Goal: Task Accomplishment & Management: Complete application form

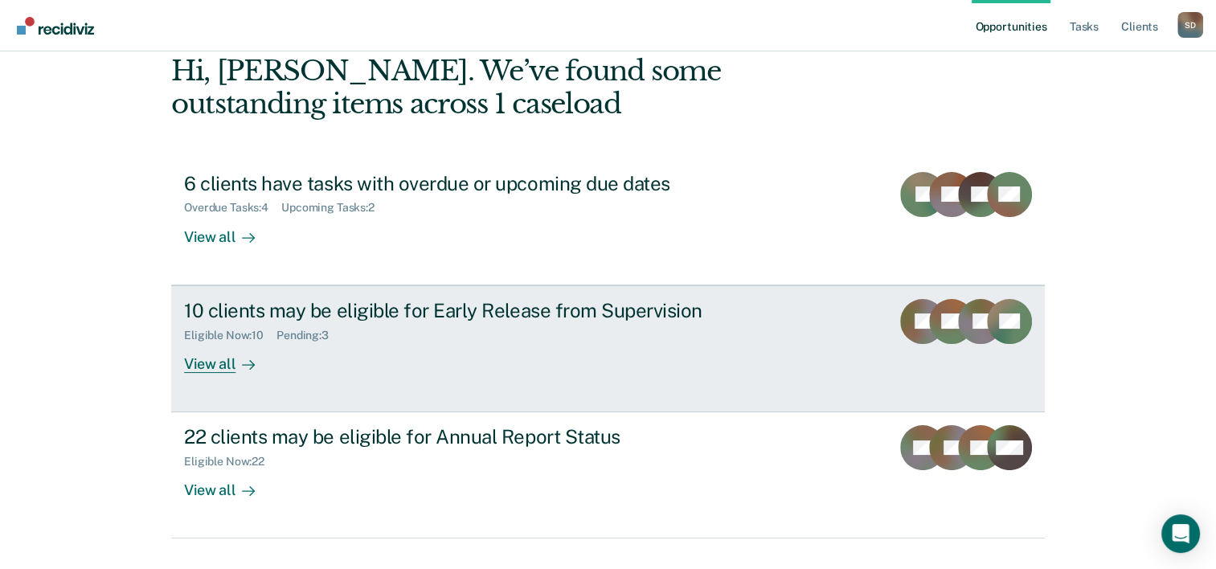
scroll to position [113, 0]
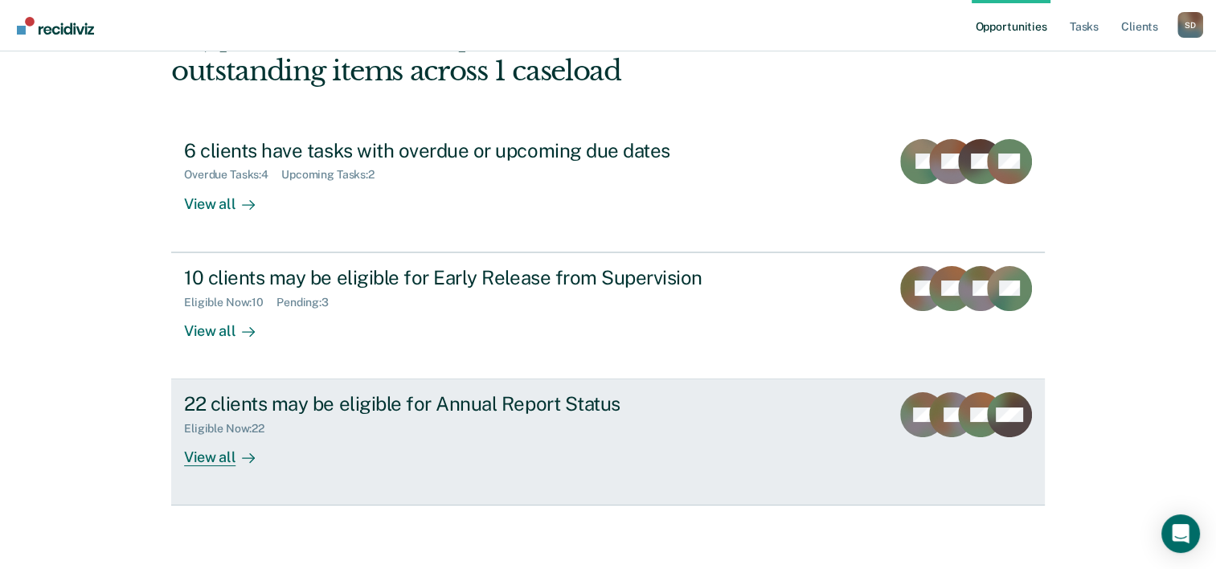
click at [280, 402] on div "22 clients may be eligible for Annual Report Status" at bounding box center [466, 403] width 564 height 23
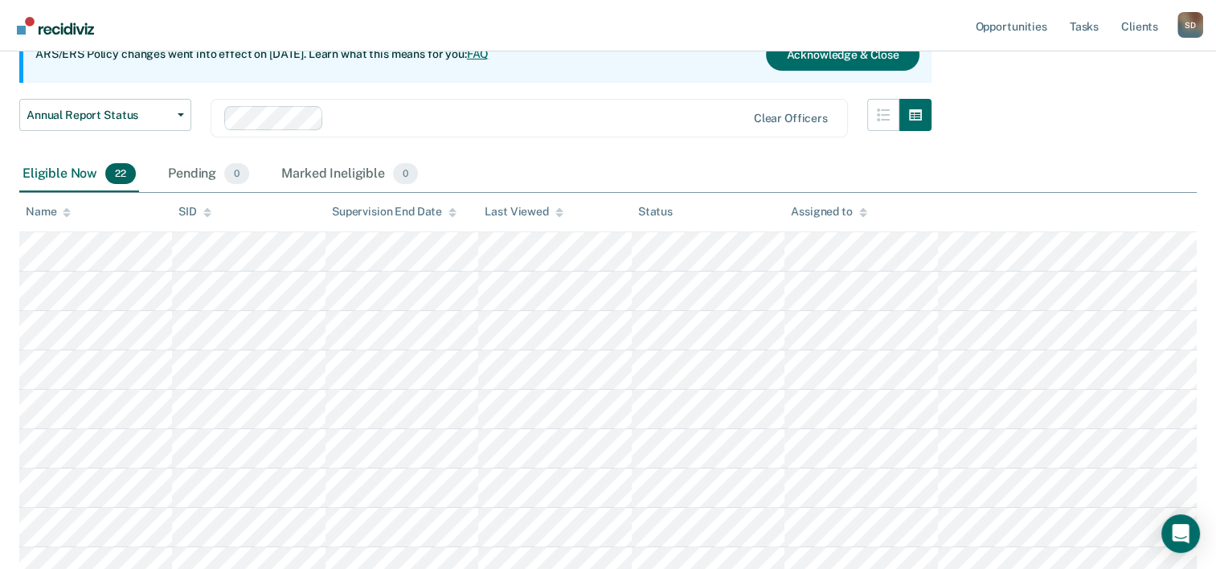
scroll to position [93, 0]
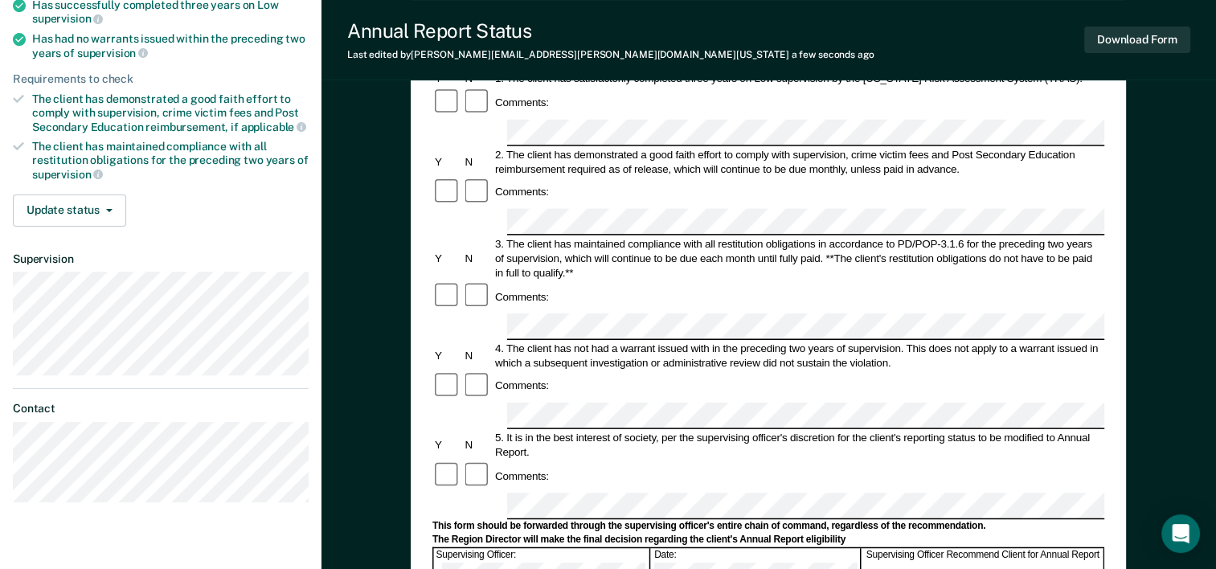
scroll to position [322, 0]
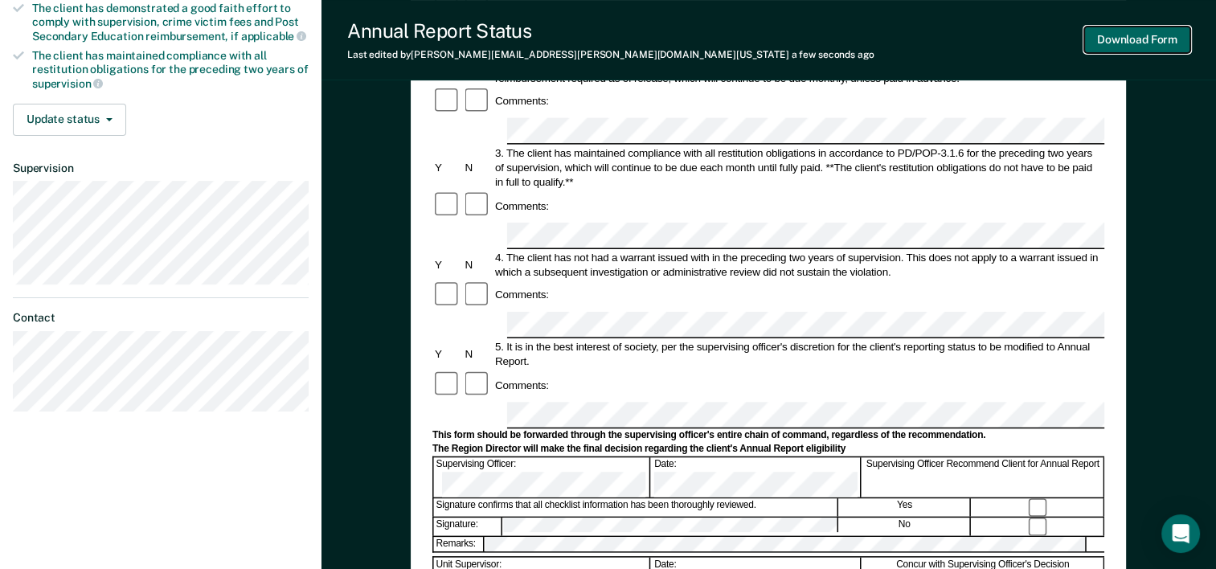
click at [1135, 41] on button "Download Form" at bounding box center [1137, 40] width 106 height 27
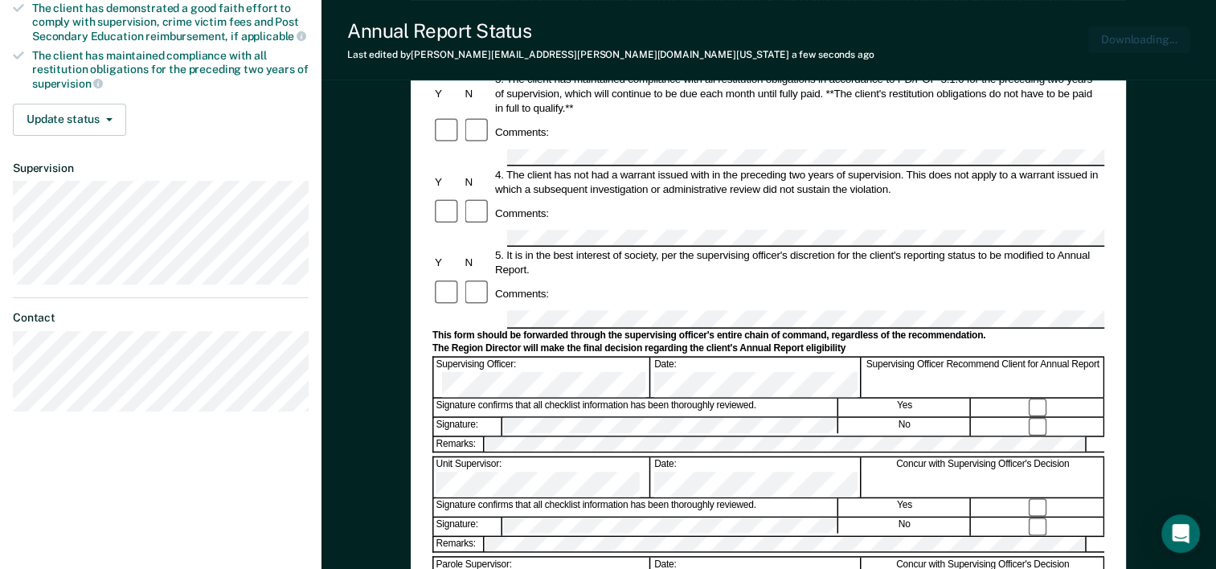
scroll to position [0, 0]
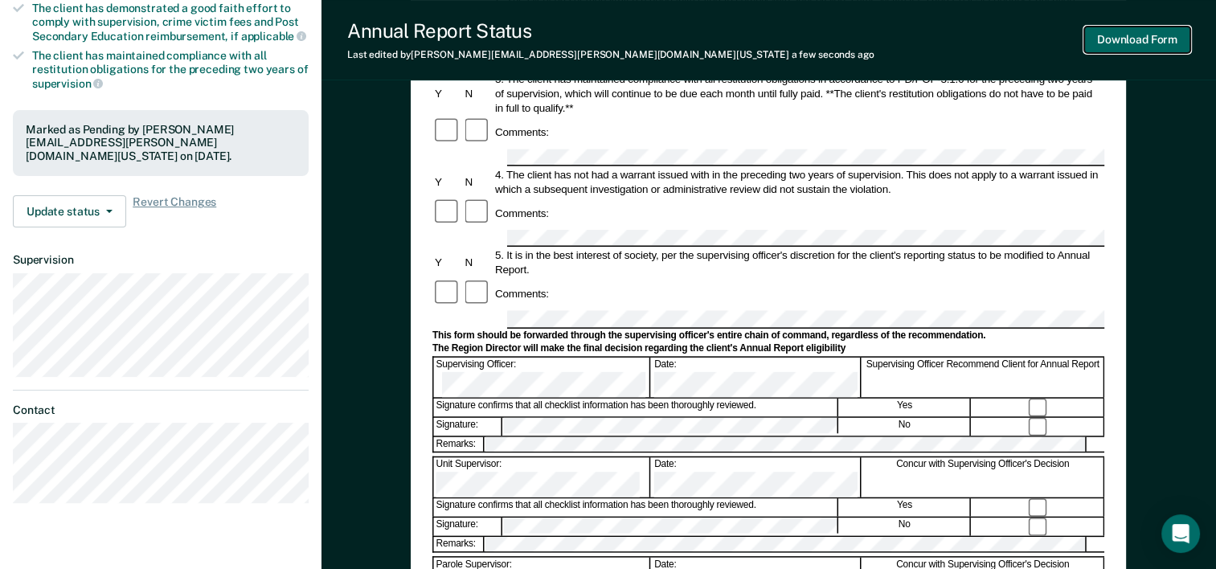
click at [1166, 44] on button "Download Form" at bounding box center [1137, 40] width 106 height 27
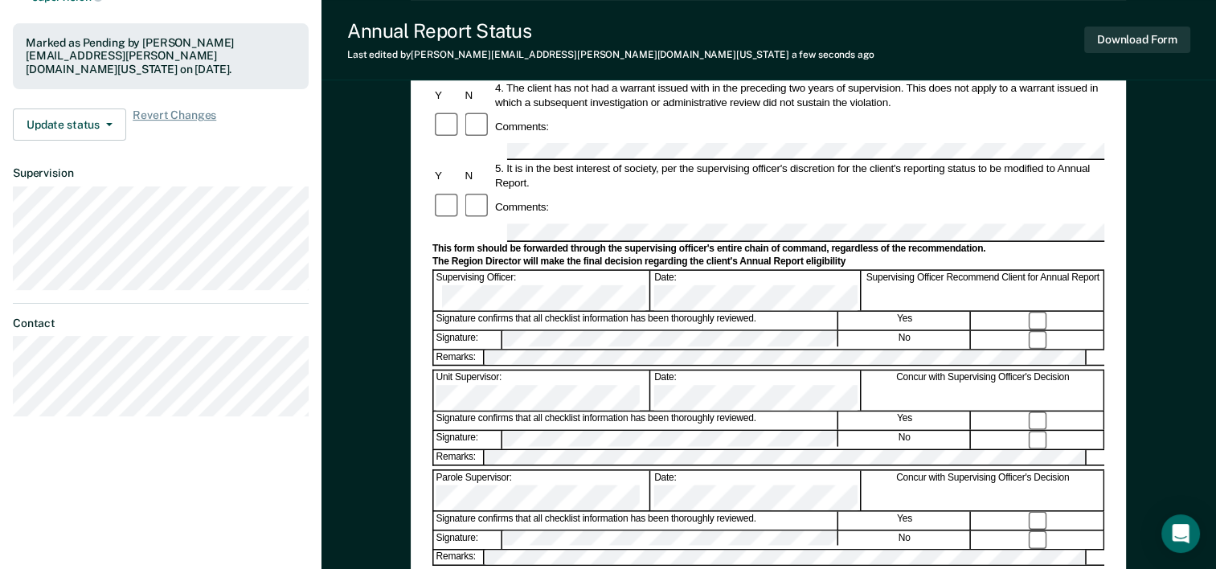
scroll to position [380, 0]
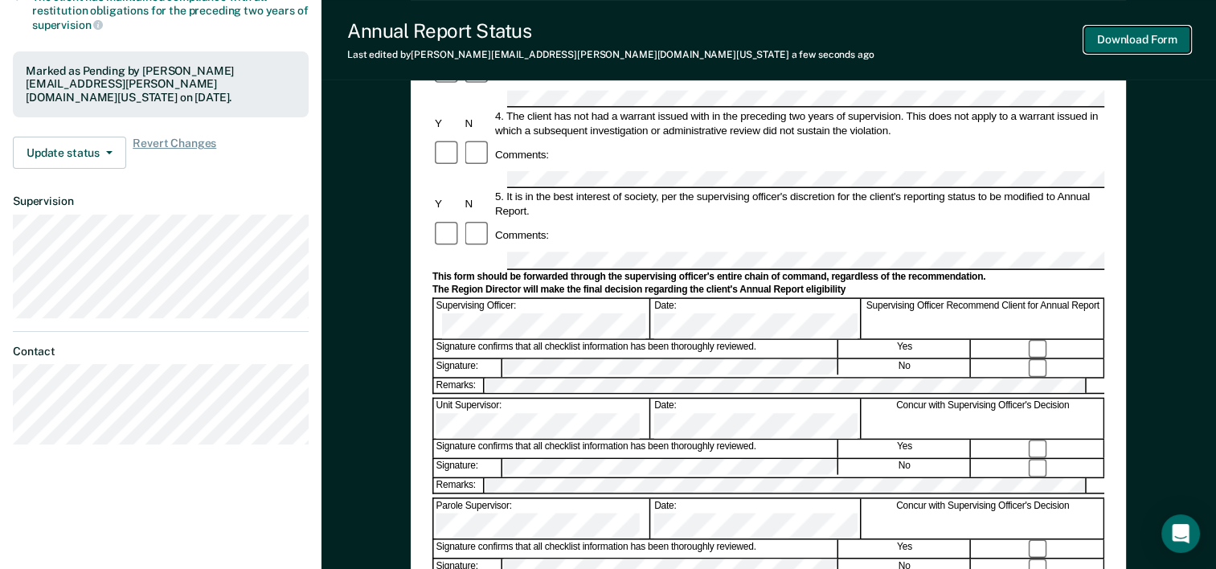
click at [1144, 43] on button "Download Form" at bounding box center [1137, 40] width 106 height 27
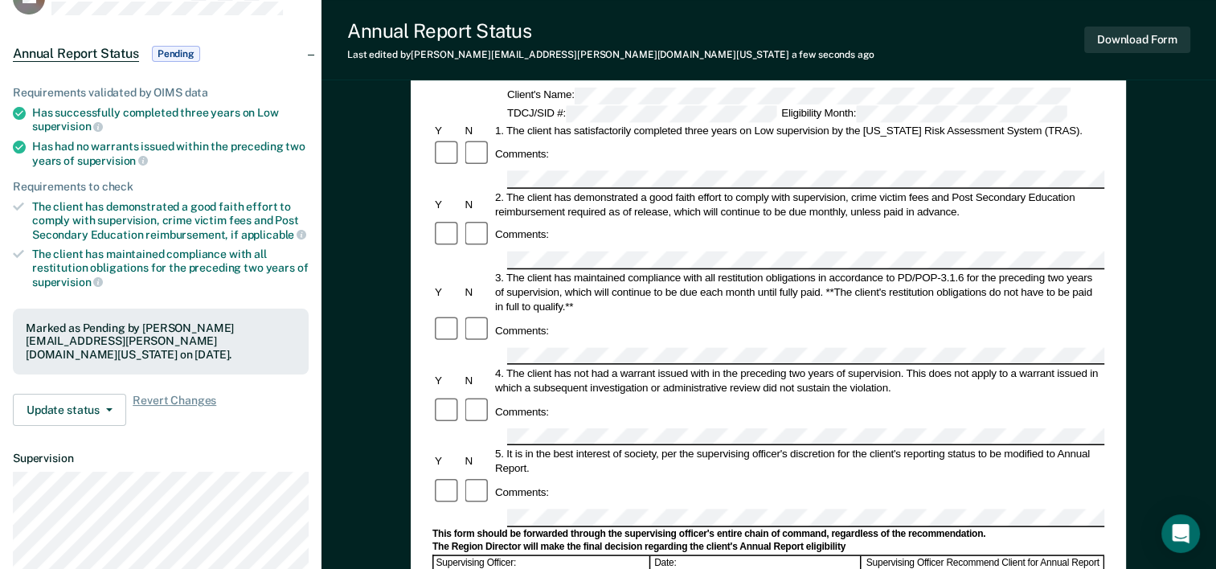
scroll to position [161, 0]
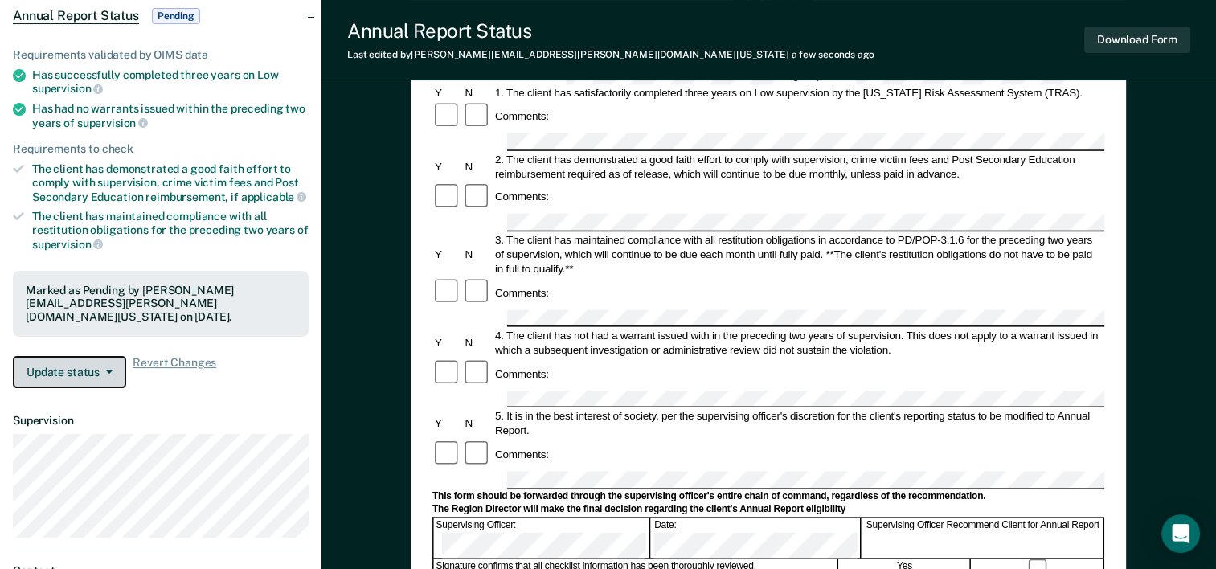
click at [109, 359] on button "Update status" at bounding box center [69, 372] width 113 height 32
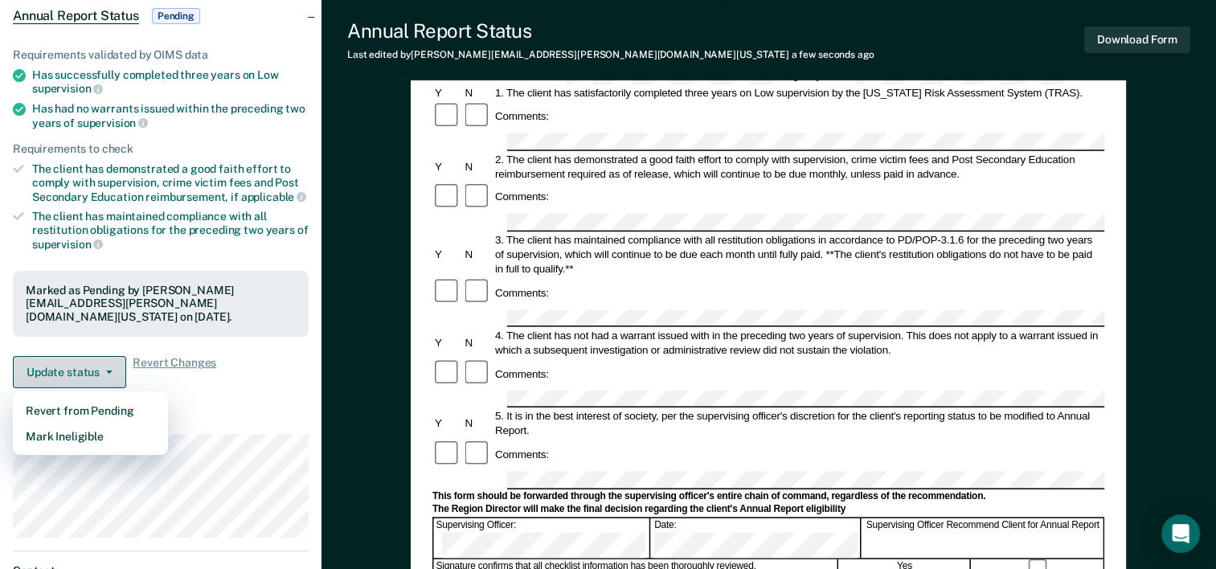
click at [109, 359] on button "Update status" at bounding box center [69, 372] width 113 height 32
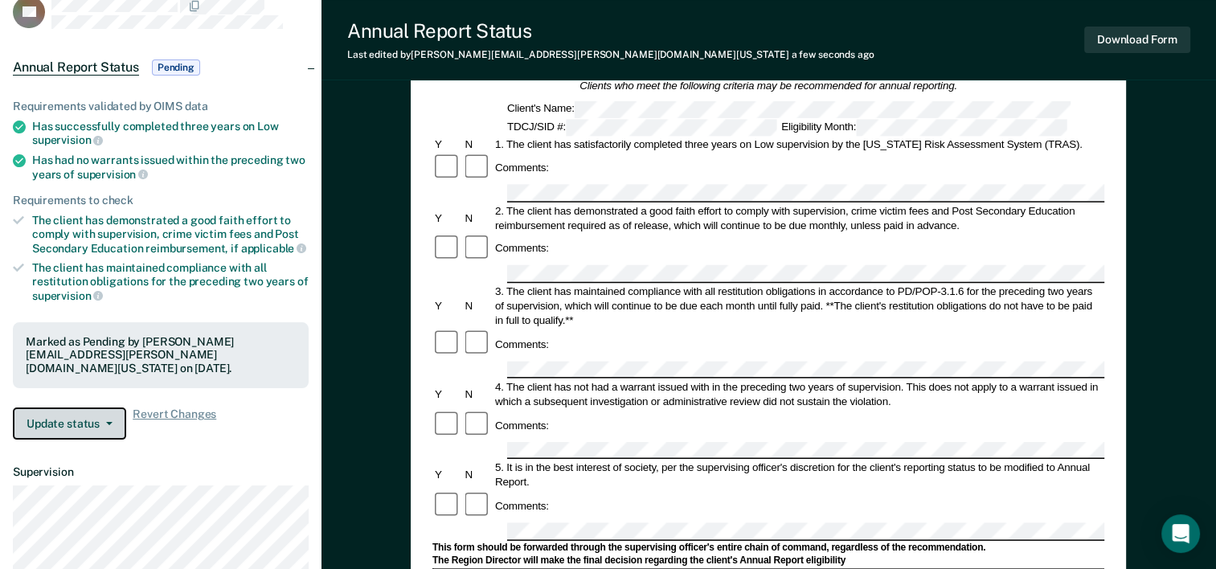
scroll to position [0, 0]
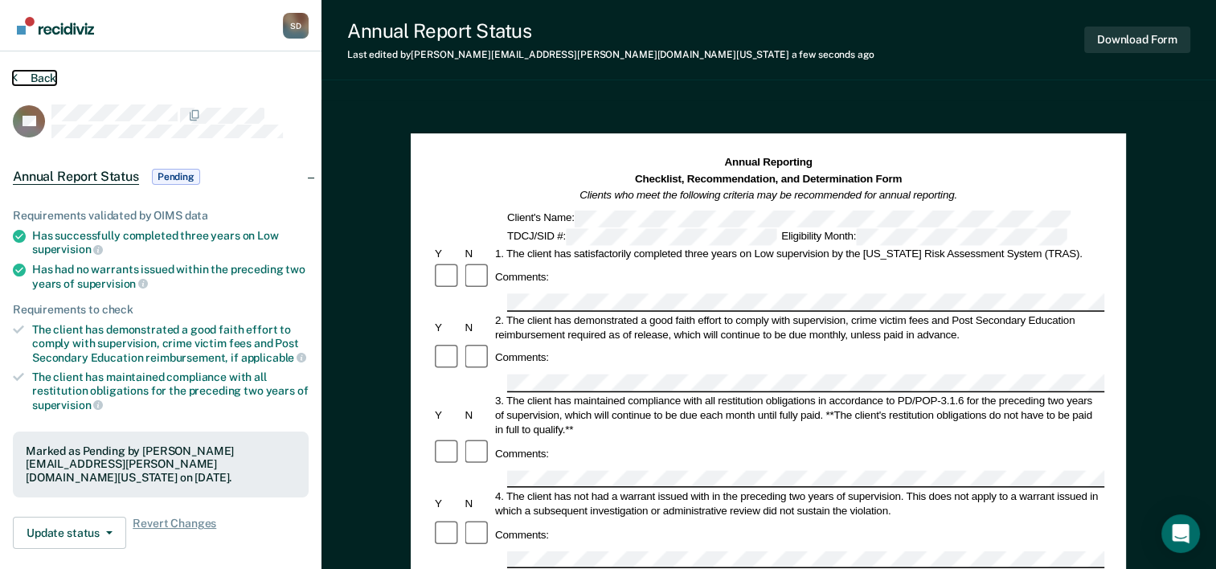
click at [39, 79] on button "Back" at bounding box center [34, 78] width 43 height 14
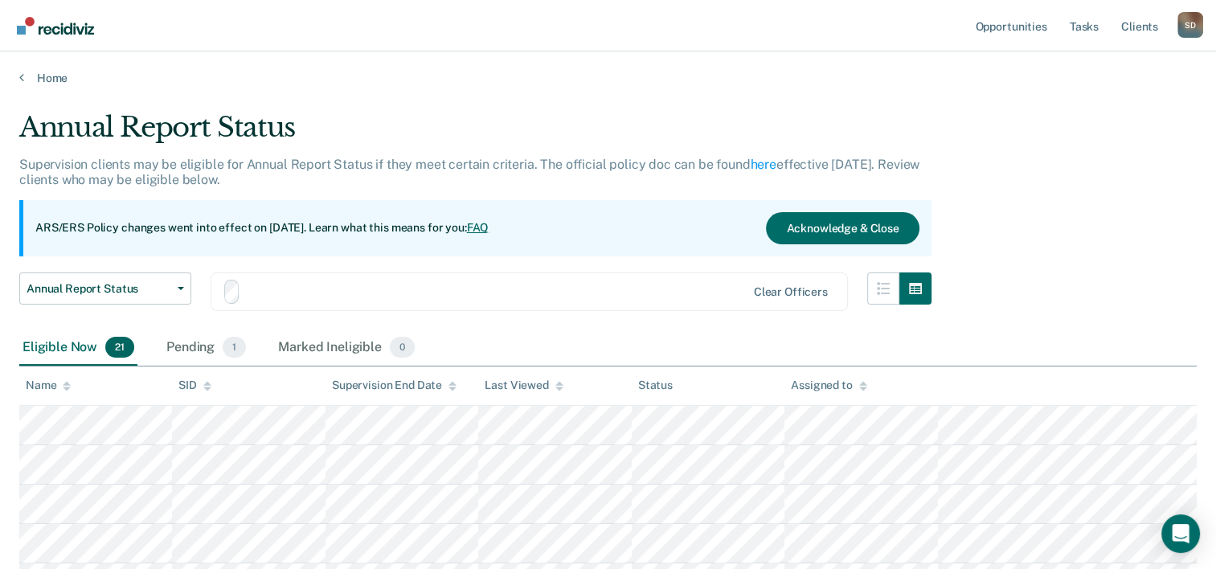
scroll to position [93, 0]
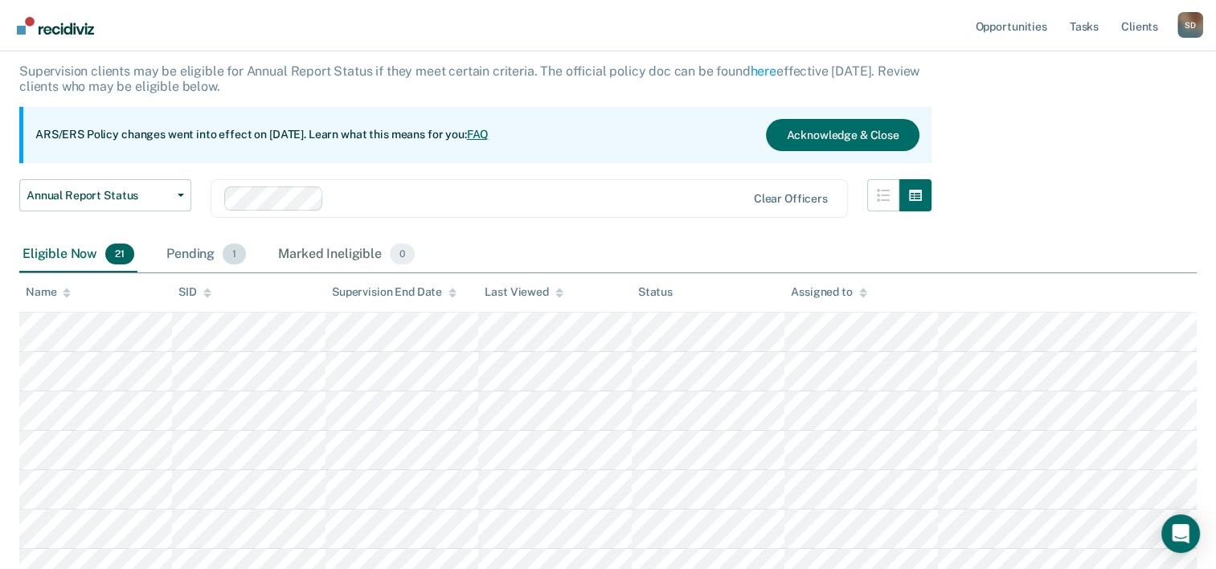
click at [212, 255] on div "Pending 1" at bounding box center [206, 254] width 86 height 35
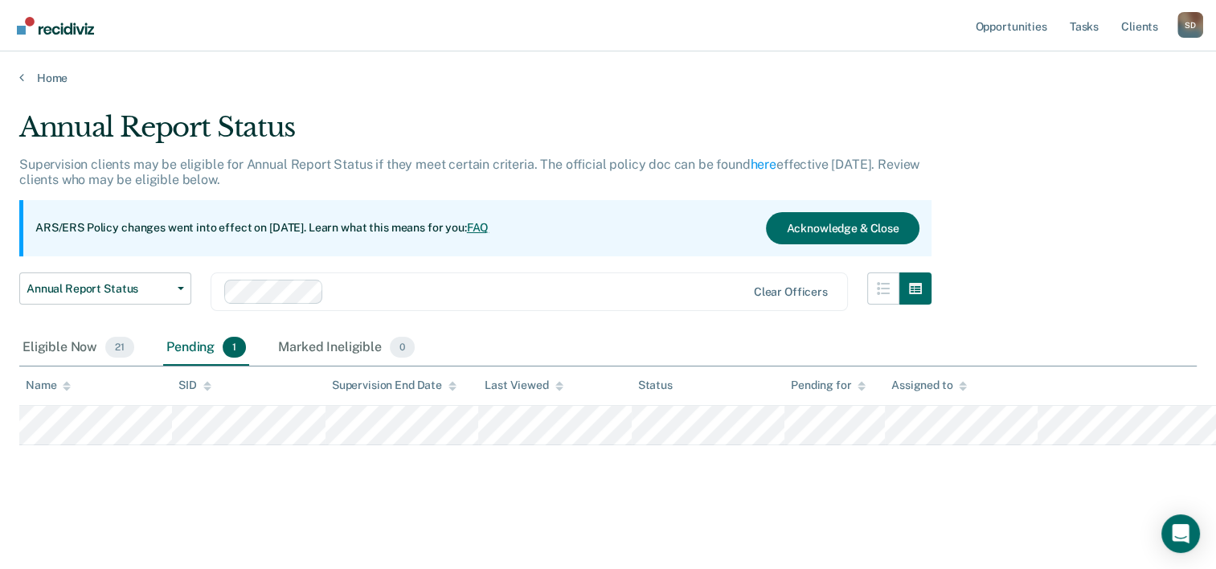
scroll to position [0, 0]
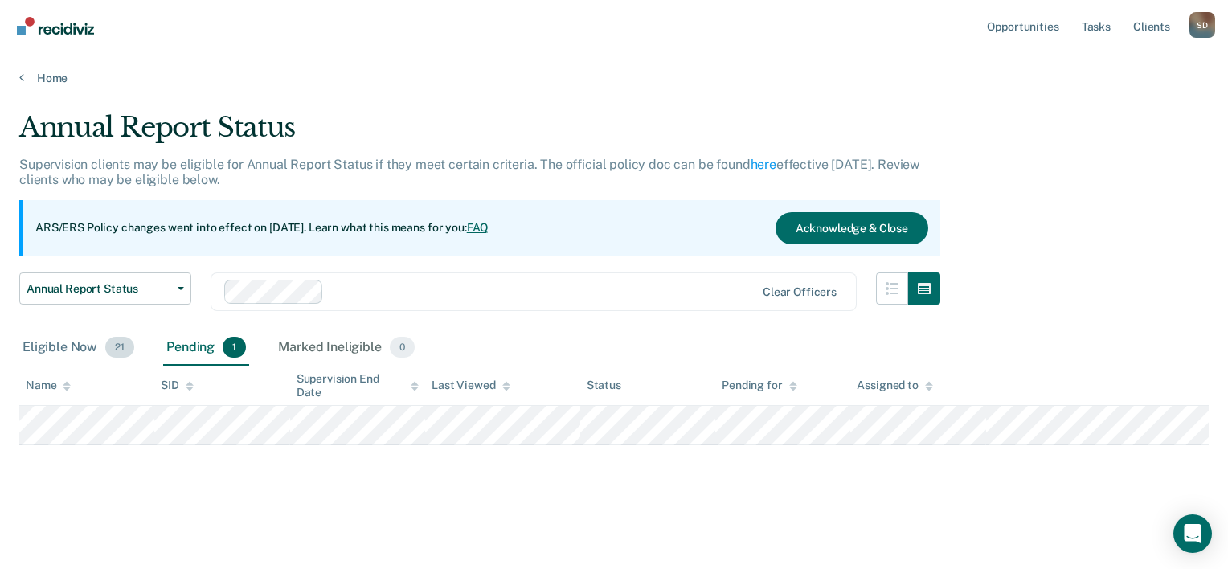
click at [51, 350] on div "Eligible Now 21" at bounding box center [78, 347] width 118 height 35
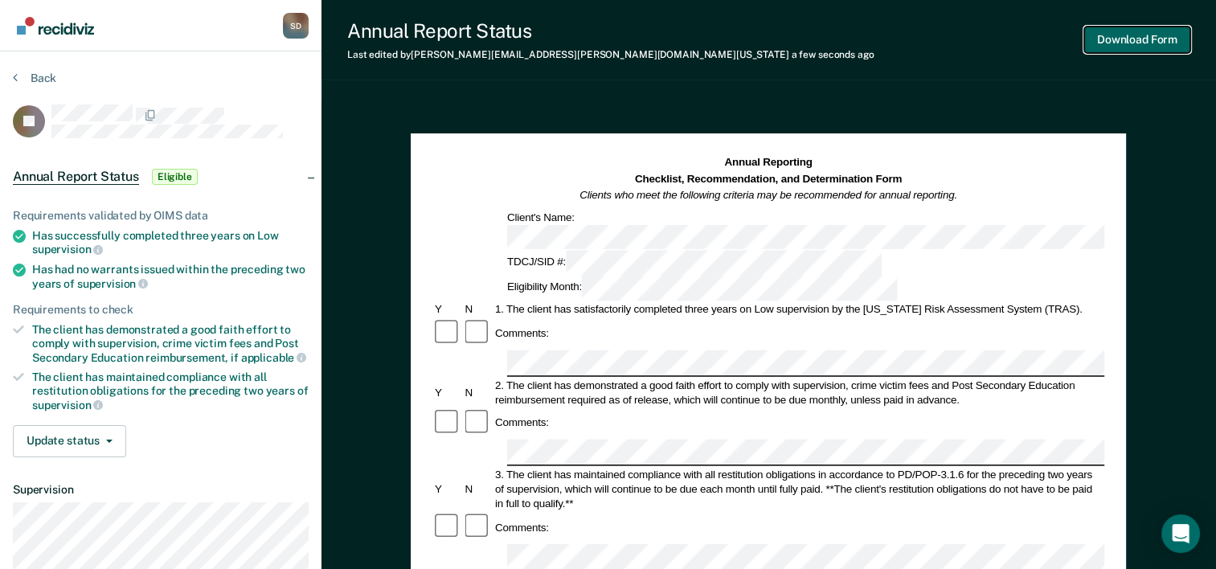
click at [1131, 31] on button "Download Form" at bounding box center [1137, 40] width 106 height 27
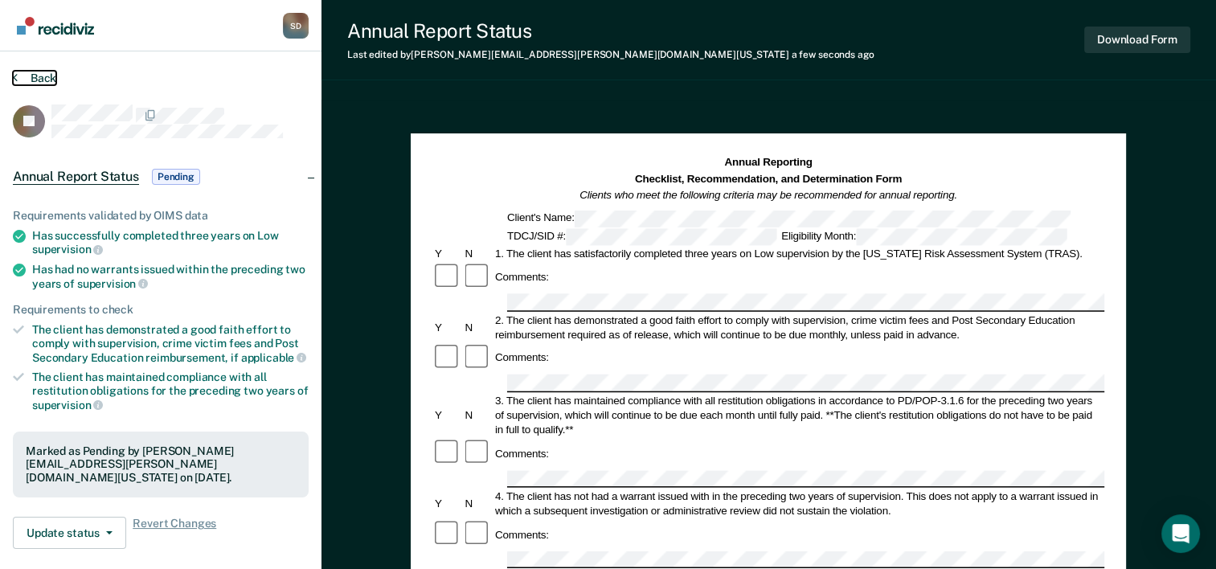
click at [41, 77] on button "Back" at bounding box center [34, 78] width 43 height 14
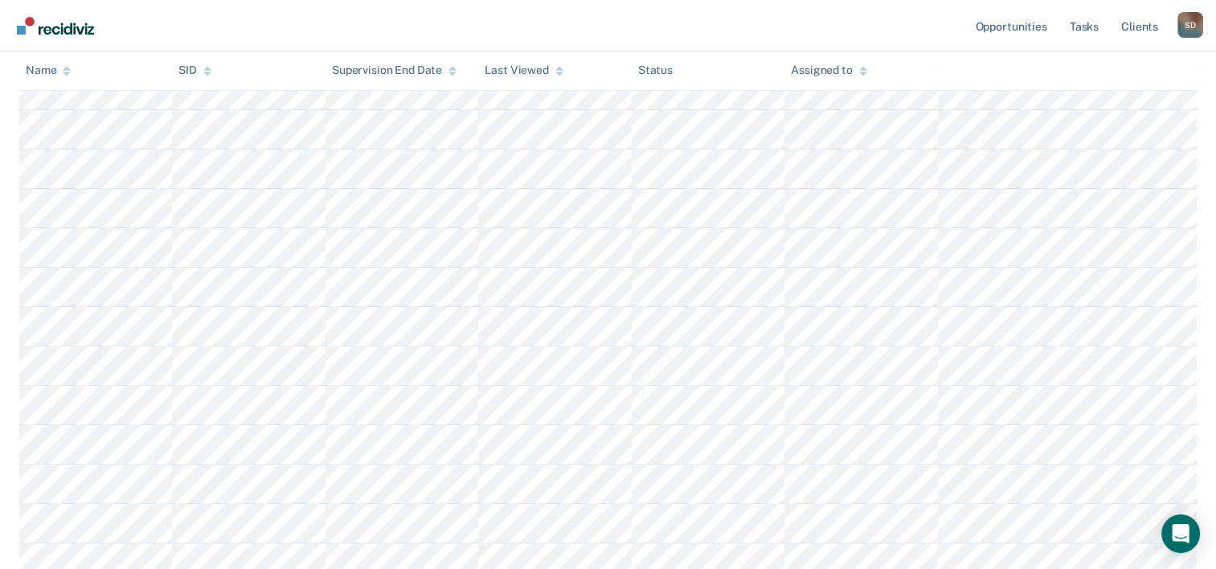
scroll to position [482, 0]
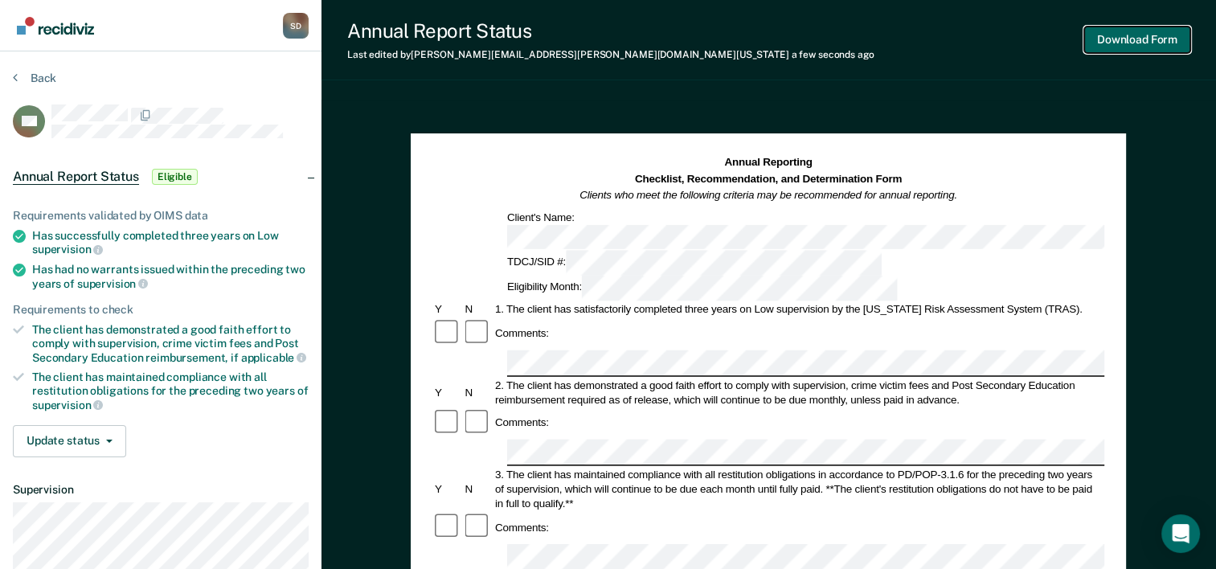
click at [1116, 35] on button "Download Form" at bounding box center [1137, 40] width 106 height 27
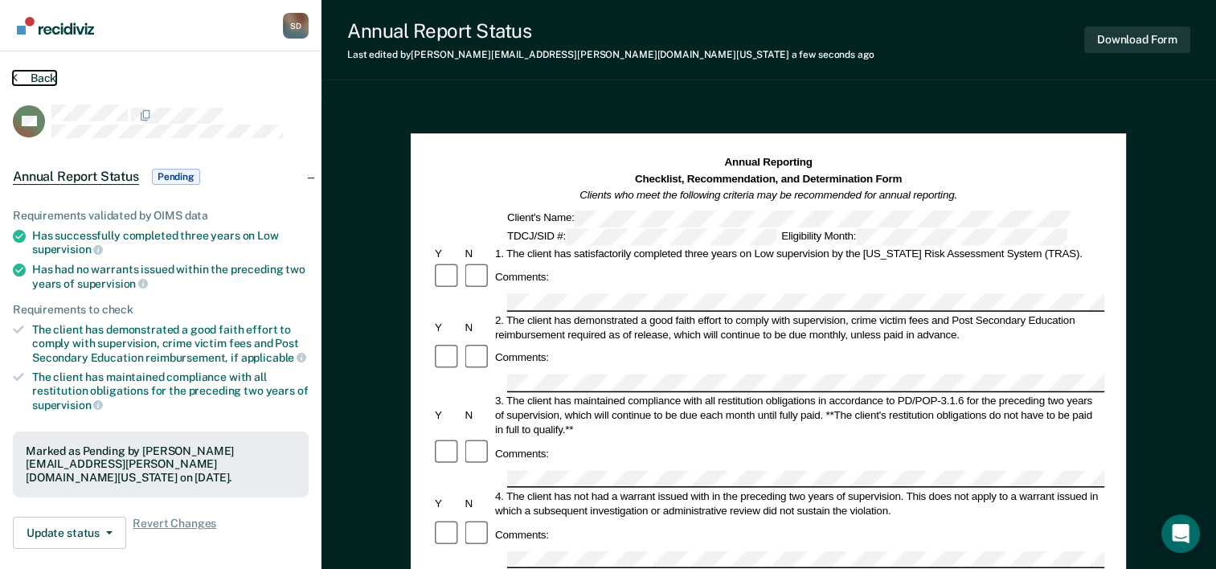
click at [31, 76] on button "Back" at bounding box center [34, 78] width 43 height 14
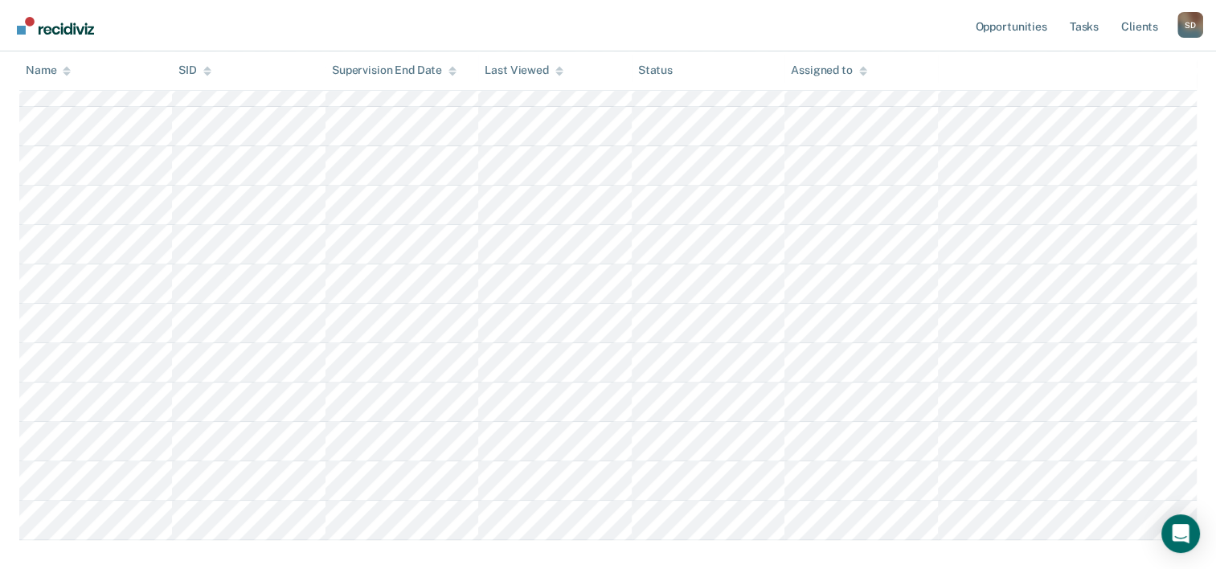
scroll to position [539, 0]
